Goal: Entertainment & Leisure: Consume media (video, audio)

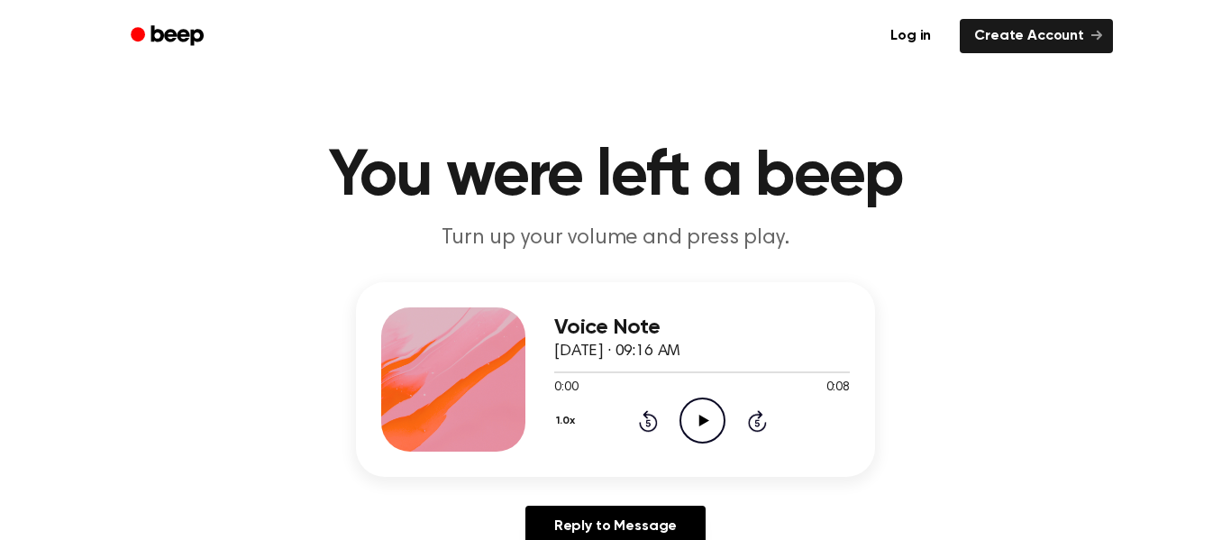
click at [702, 435] on icon "Play Audio" at bounding box center [703, 421] width 46 height 46
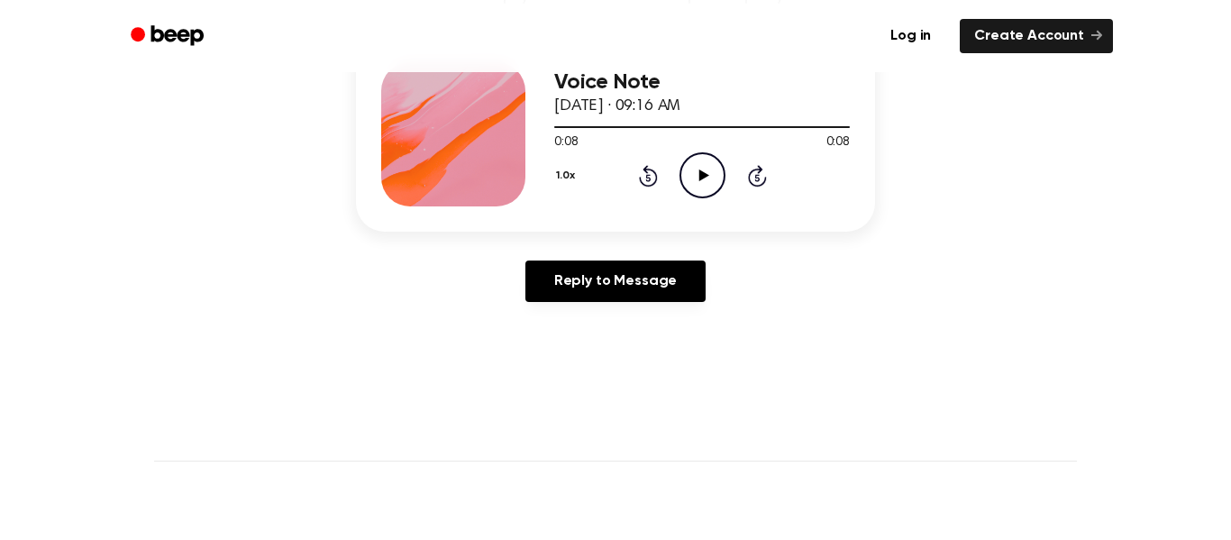
scroll to position [246, 0]
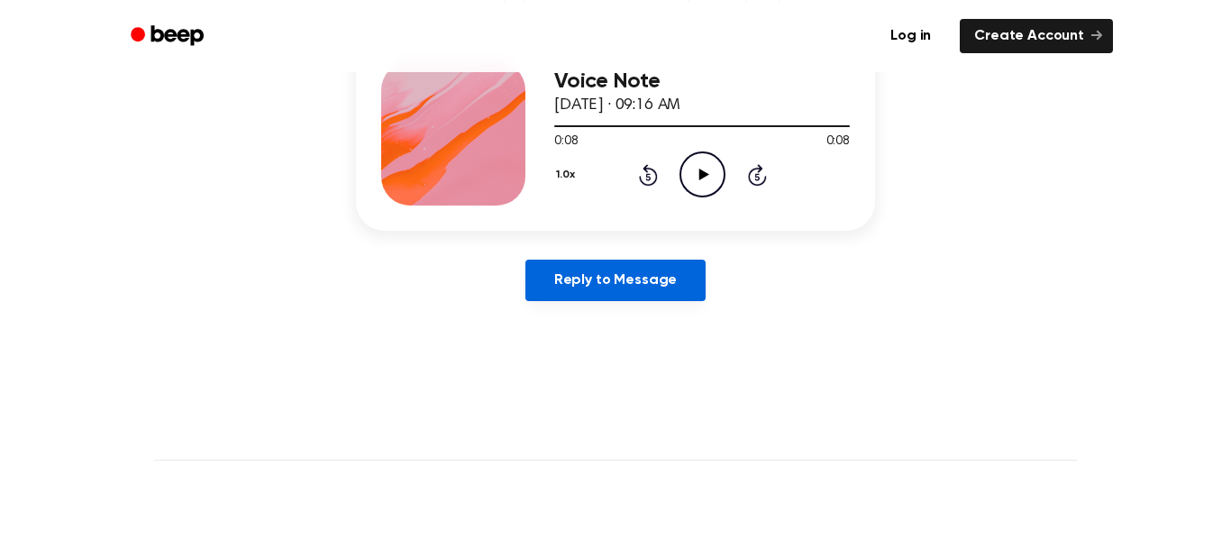
click at [663, 288] on link "Reply to Message" at bounding box center [616, 280] width 180 height 41
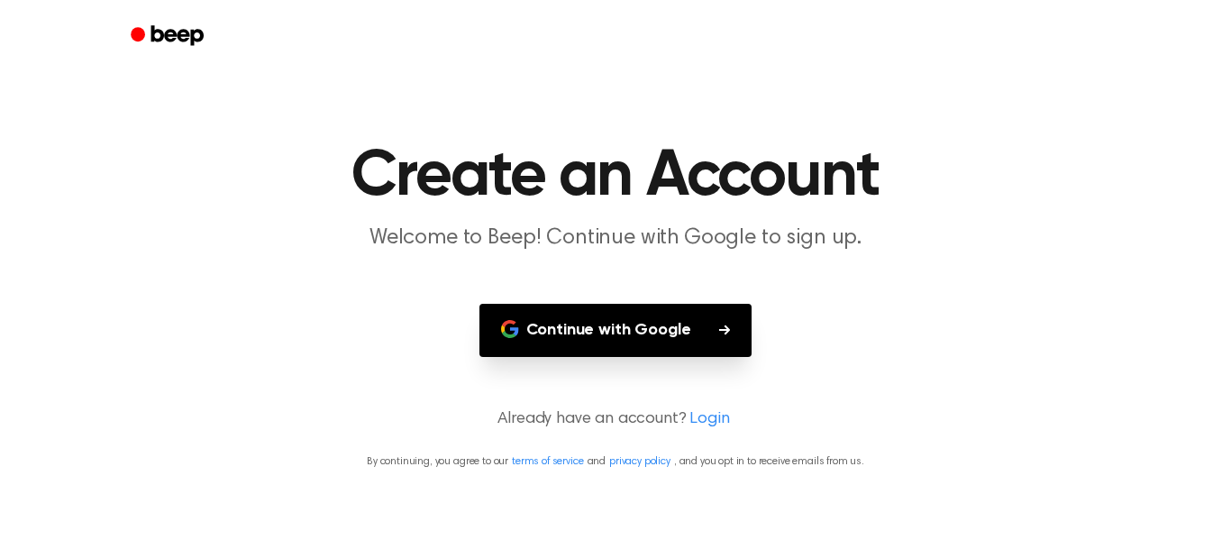
click at [501, 317] on button "Continue with Google" at bounding box center [616, 330] width 273 height 53
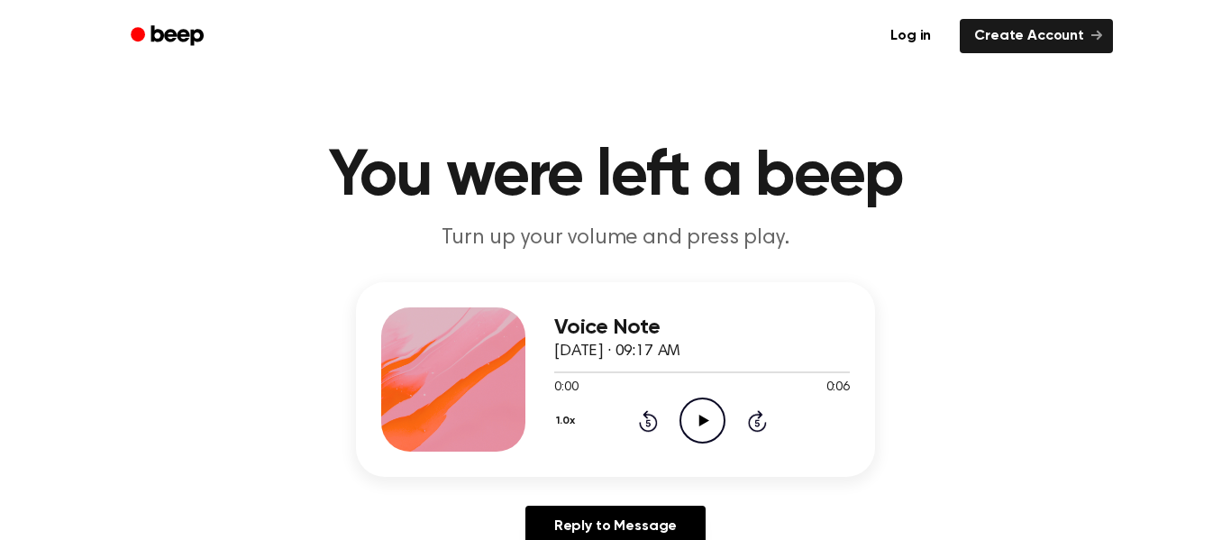
click at [702, 414] on icon "Play Audio" at bounding box center [703, 421] width 46 height 46
click at [710, 410] on icon "Play Audio" at bounding box center [703, 421] width 46 height 46
click at [697, 410] on icon "Play Audio" at bounding box center [703, 421] width 46 height 46
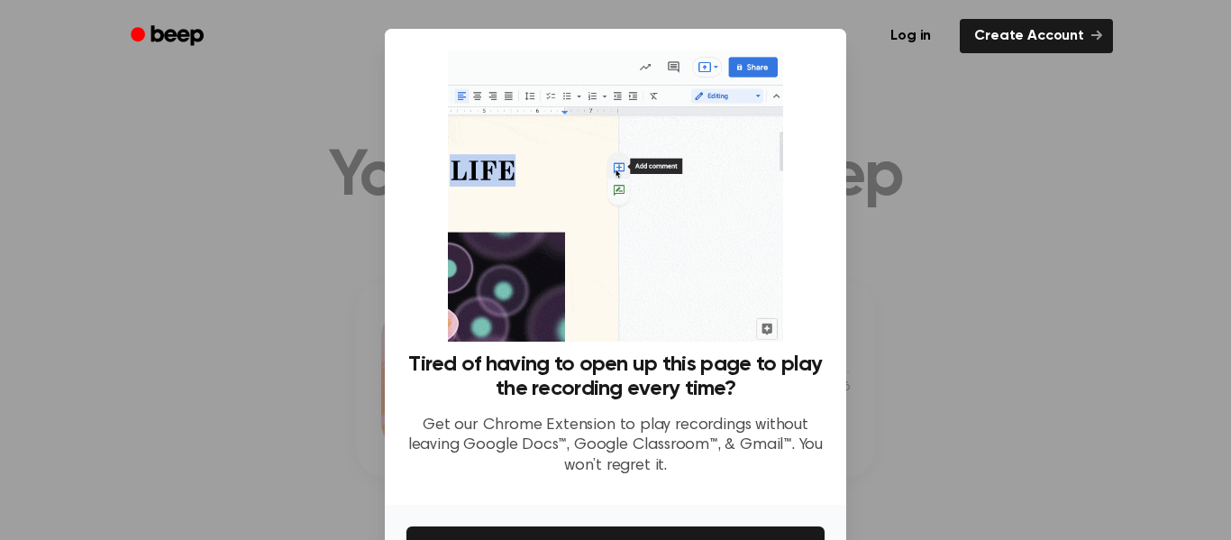
click at [887, 294] on div at bounding box center [615, 270] width 1231 height 540
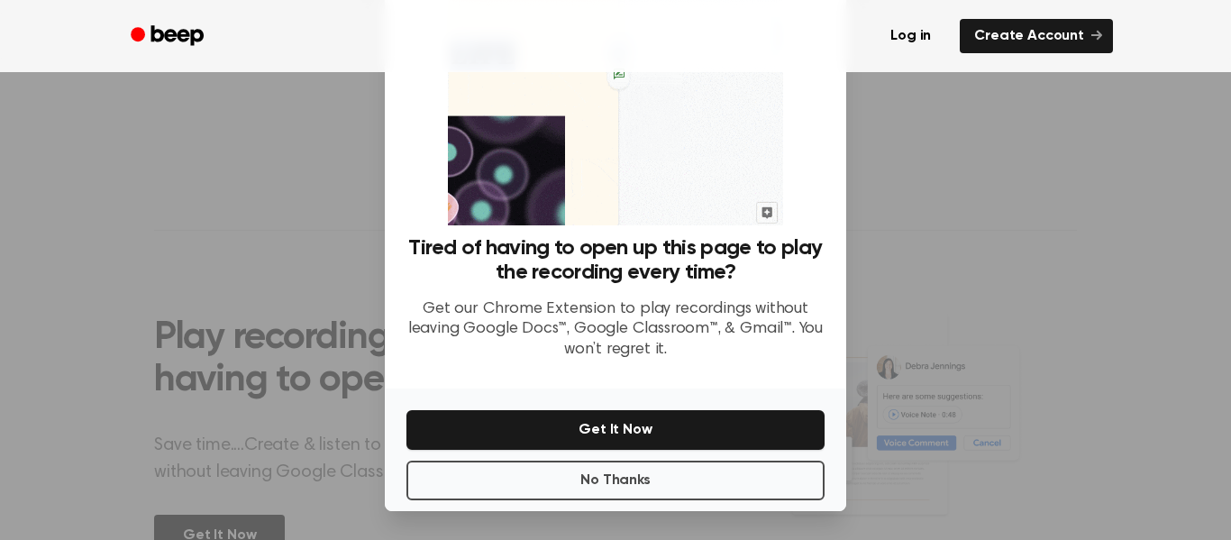
scroll to position [113, 0]
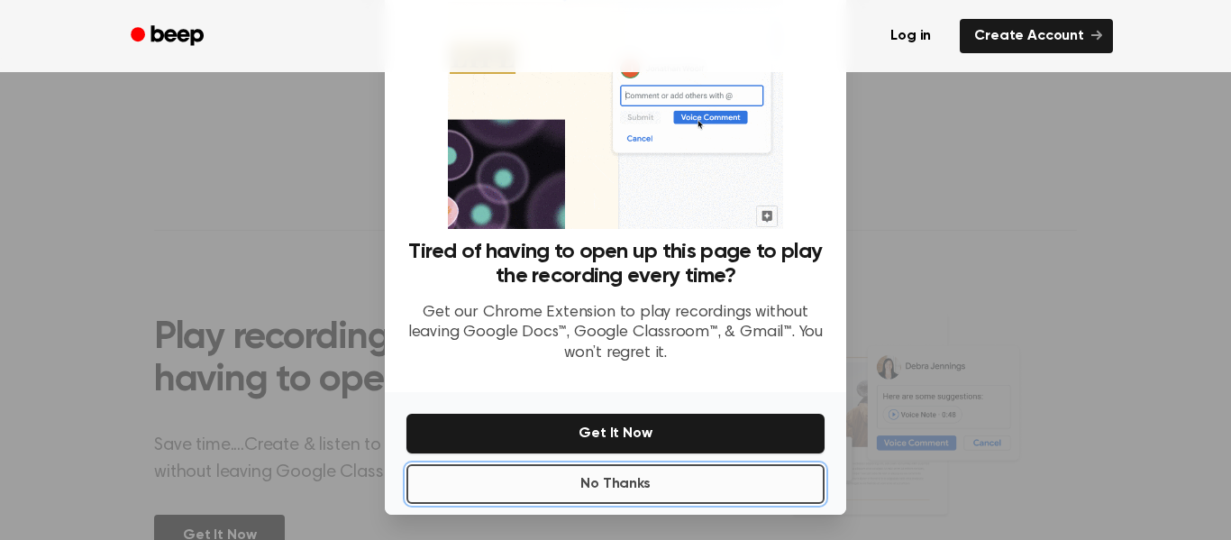
click at [630, 481] on button "No Thanks" at bounding box center [616, 484] width 418 height 40
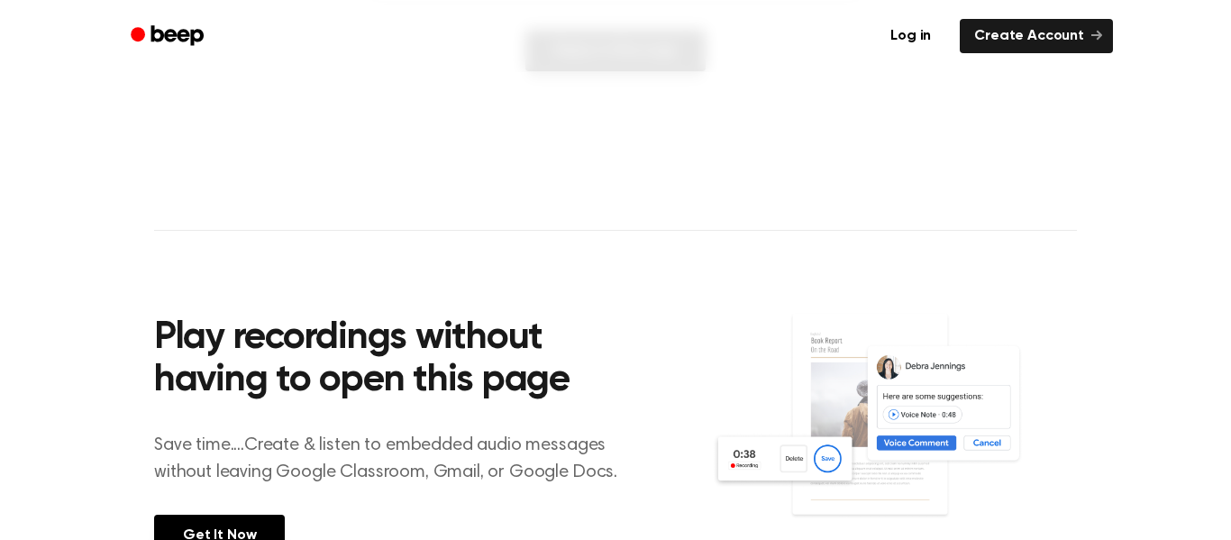
scroll to position [0, 0]
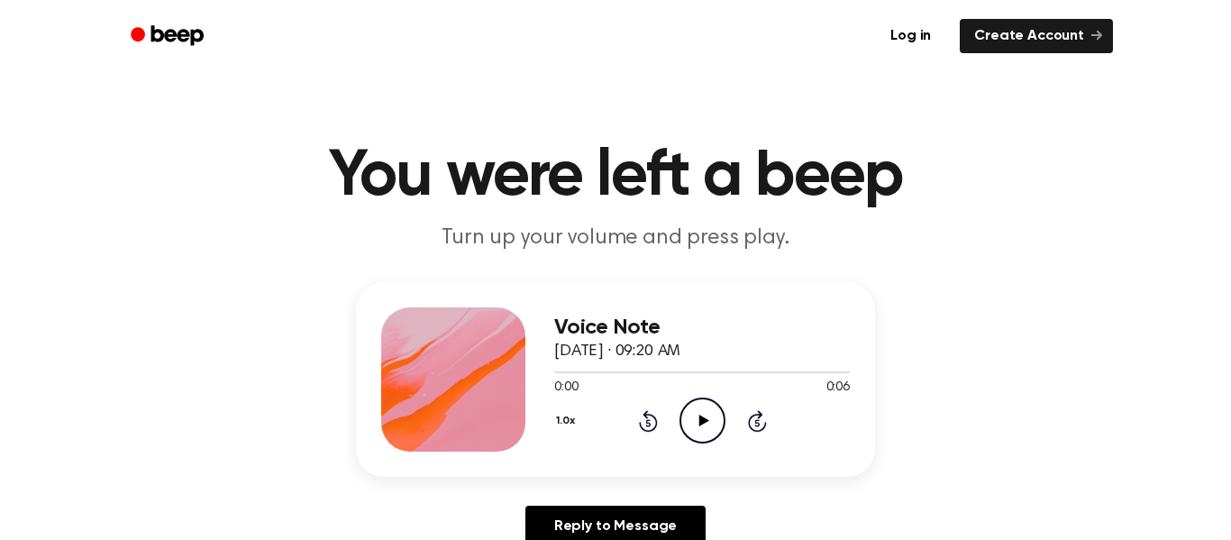
click at [706, 411] on icon "Play Audio" at bounding box center [703, 421] width 46 height 46
click at [707, 408] on icon "Play Audio" at bounding box center [703, 421] width 46 height 46
click at [696, 407] on icon "Play Audio" at bounding box center [703, 421] width 46 height 46
click at [701, 409] on icon "Play Audio" at bounding box center [703, 421] width 46 height 46
click at [700, 402] on icon "Play Audio" at bounding box center [703, 421] width 46 height 46
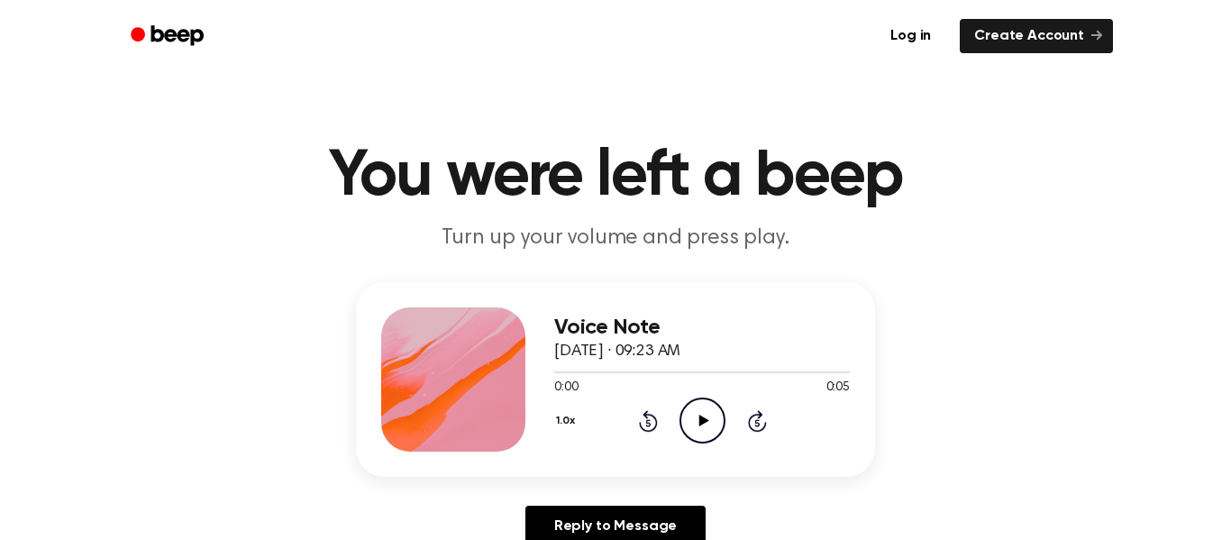
click at [701, 435] on icon "Play Audio" at bounding box center [703, 421] width 46 height 46
click at [689, 430] on icon "Play Audio" at bounding box center [703, 421] width 46 height 46
